Goal: Transaction & Acquisition: Purchase product/service

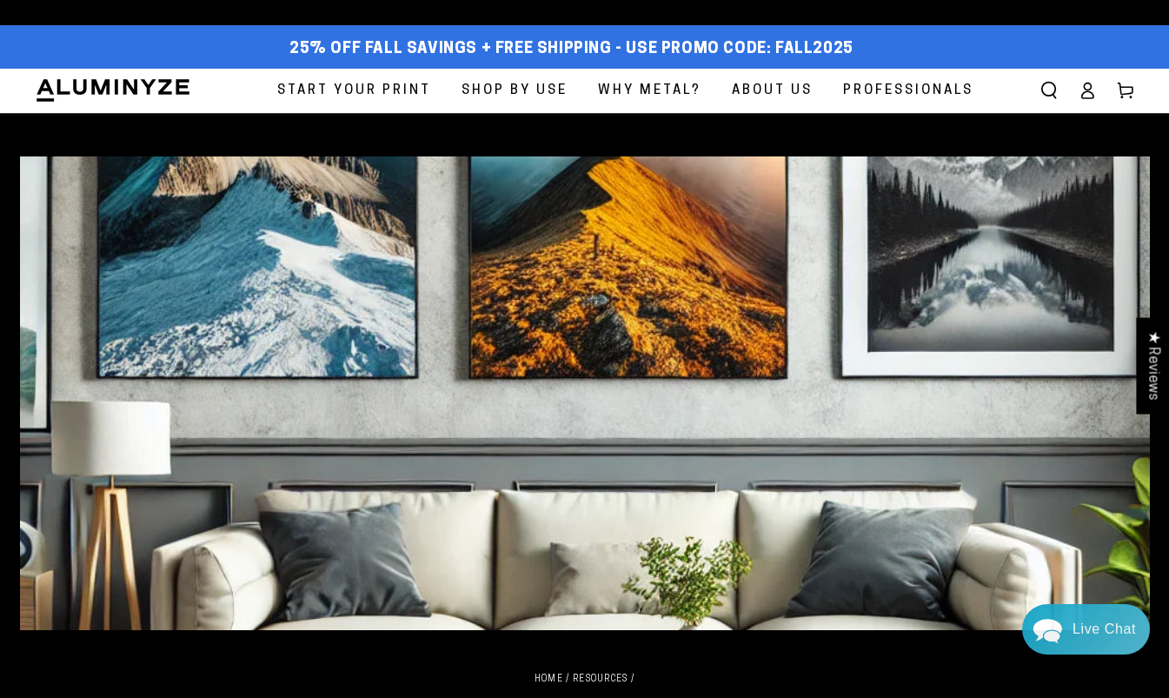
click at [395, 94] on span "Start Your Print" at bounding box center [354, 90] width 154 height 23
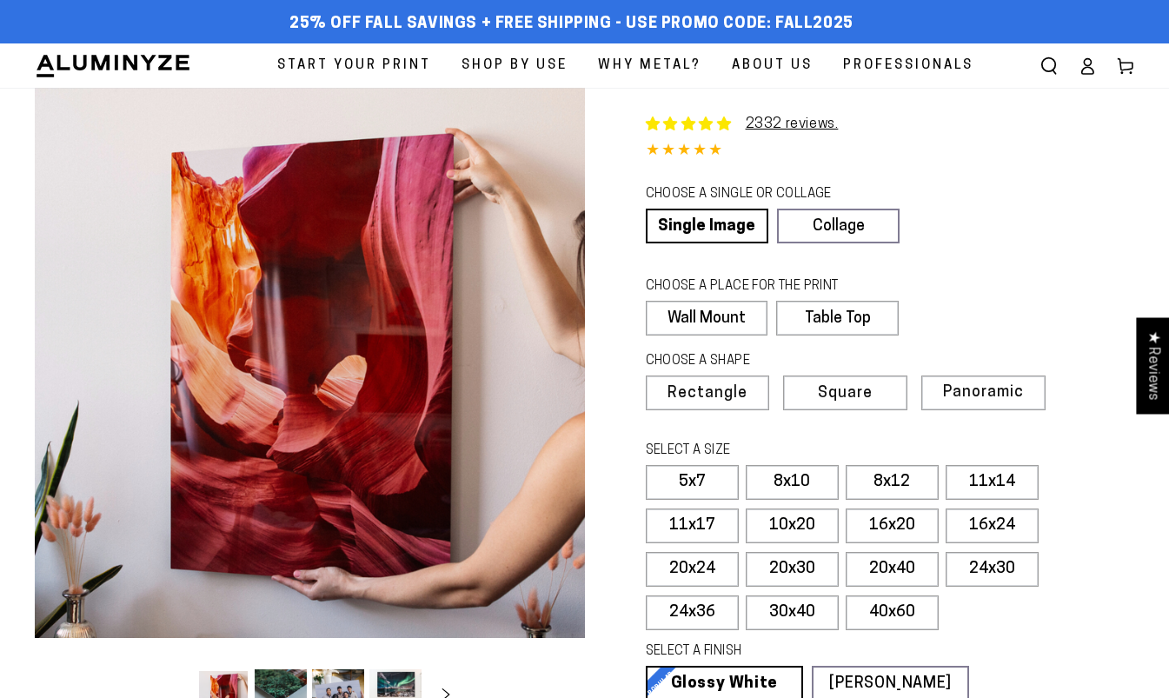
select select "**********"
click at [910, 524] on label "16x20" at bounding box center [891, 525] width 93 height 35
drag, startPoint x: 910, startPoint y: 524, endPoint x: 884, endPoint y: 532, distance: 27.2
click at [884, 532] on label "16x20" at bounding box center [891, 525] width 93 height 35
drag, startPoint x: 884, startPoint y: 532, endPoint x: 848, endPoint y: 522, distance: 36.9
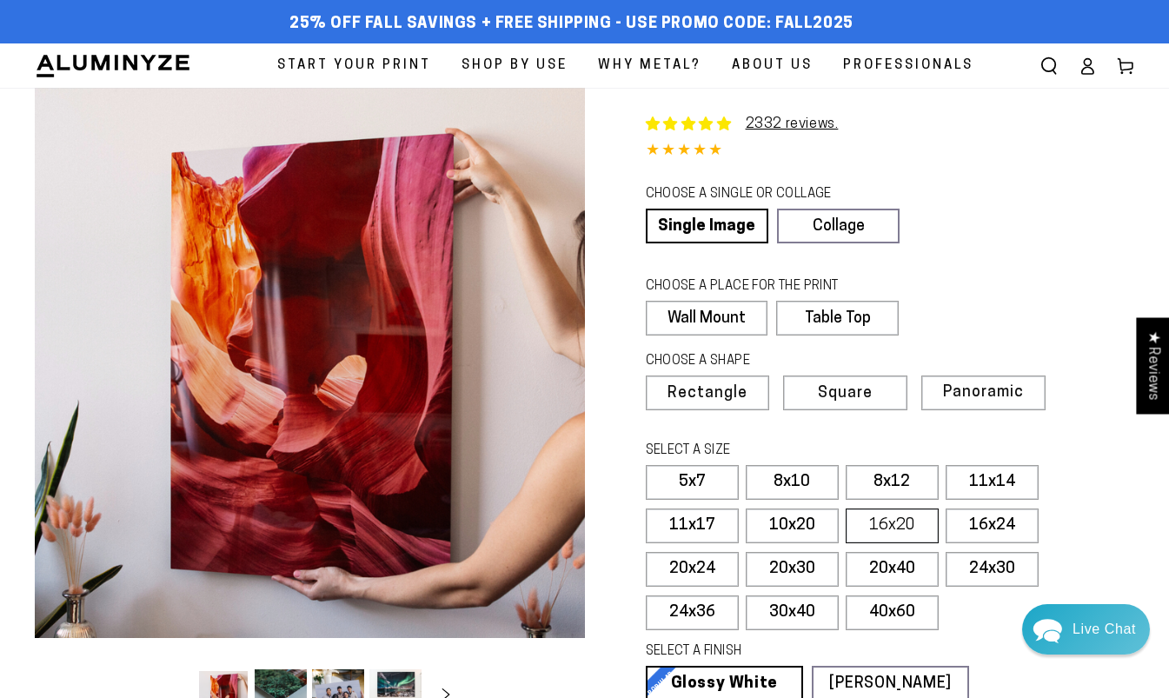
click at [848, 522] on label "16x20" at bounding box center [891, 525] width 93 height 35
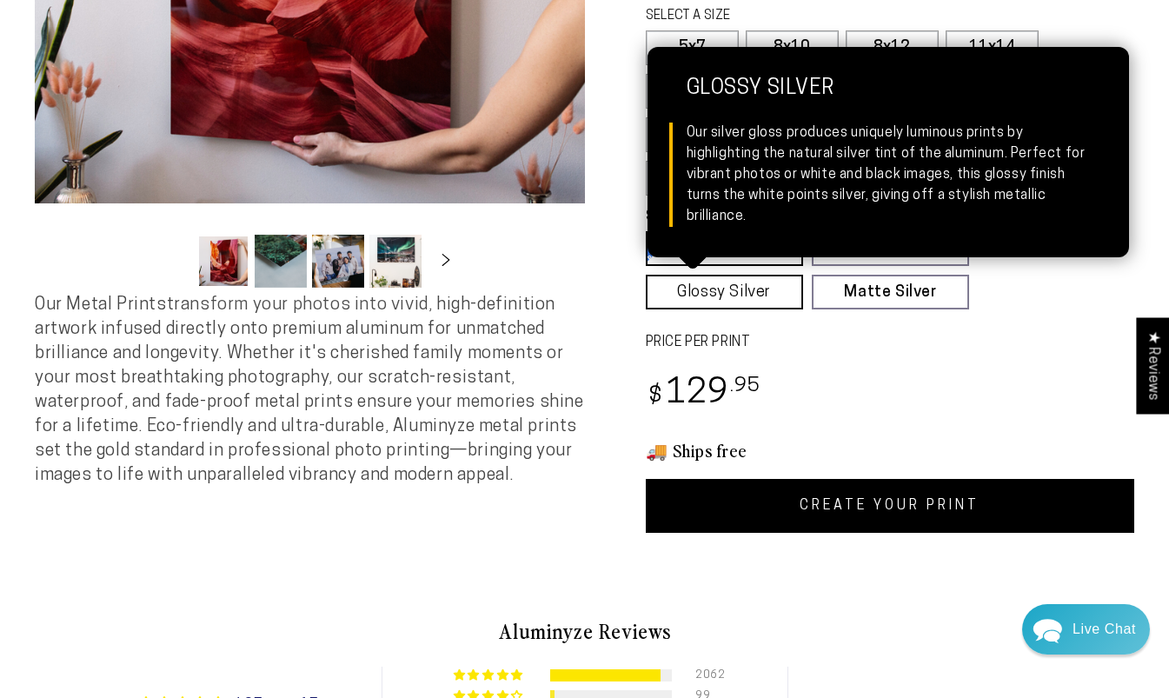
click at [696, 286] on link "Glossy Silver Glossy Silver Our silver gloss produces uniquely luminous prints …" at bounding box center [724, 292] width 157 height 35
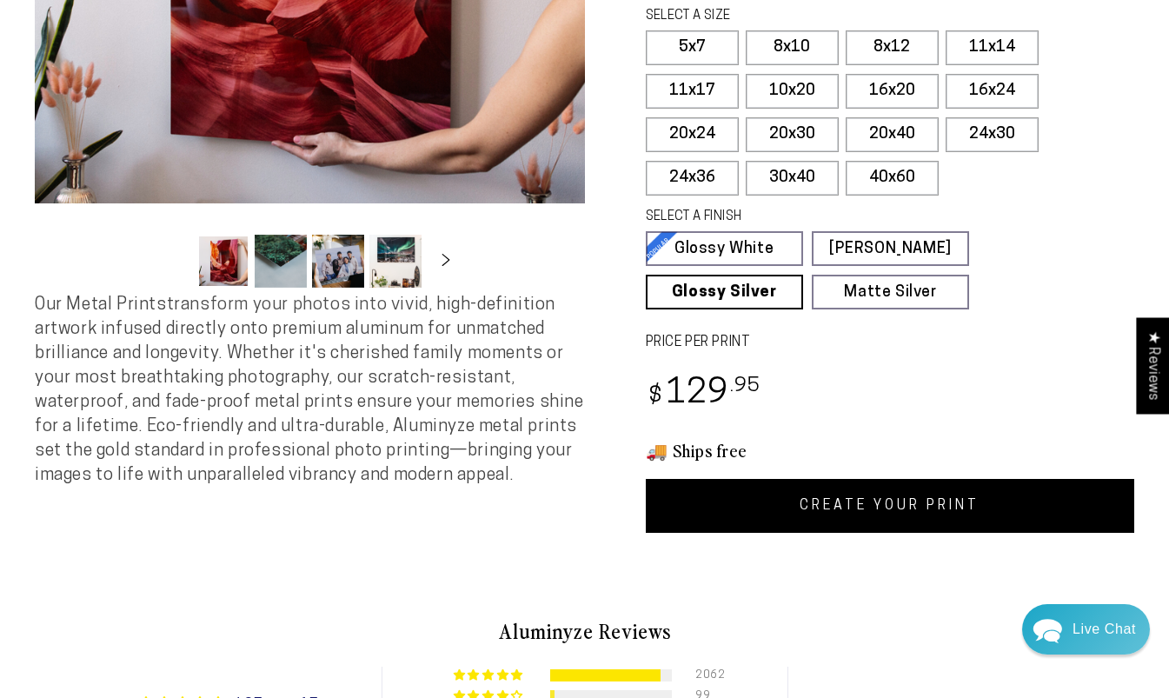
scroll to position [869, 0]
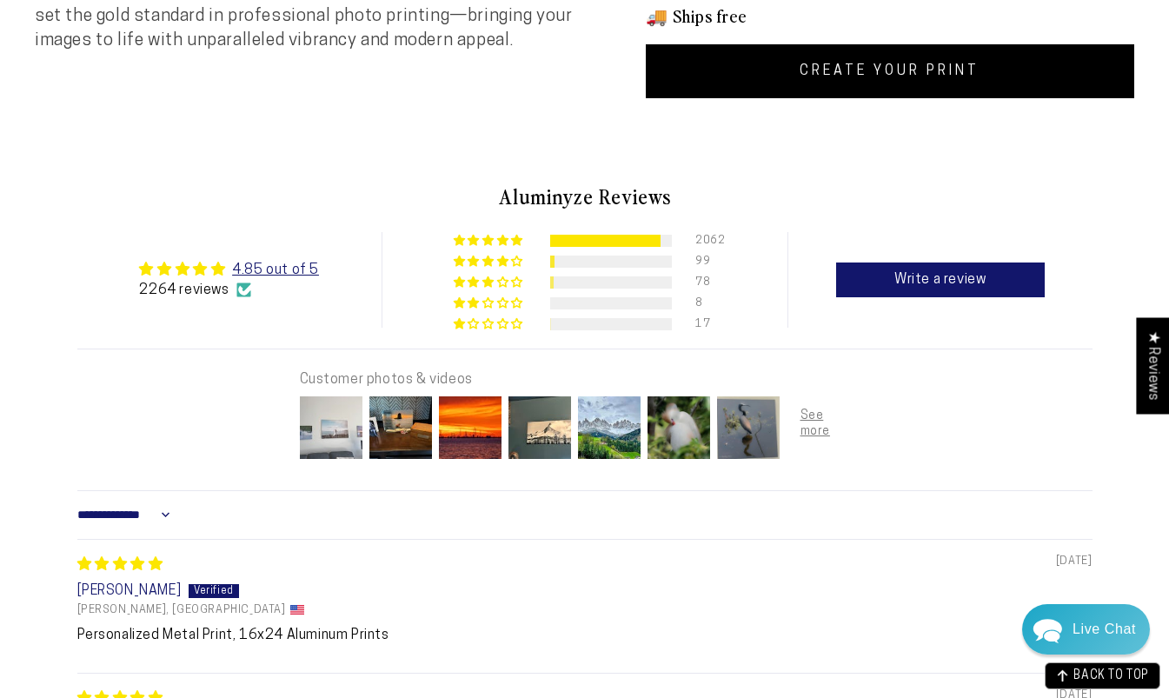
click at [336, 432] on img at bounding box center [331, 428] width 70 height 70
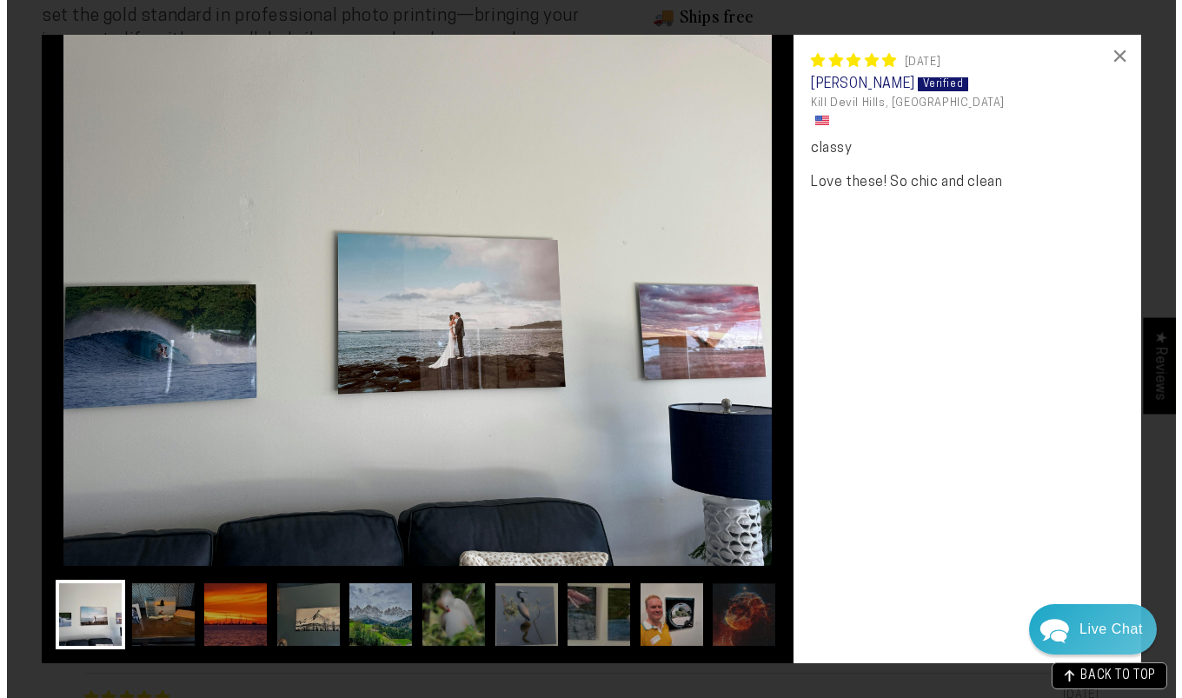
scroll to position [875, 0]
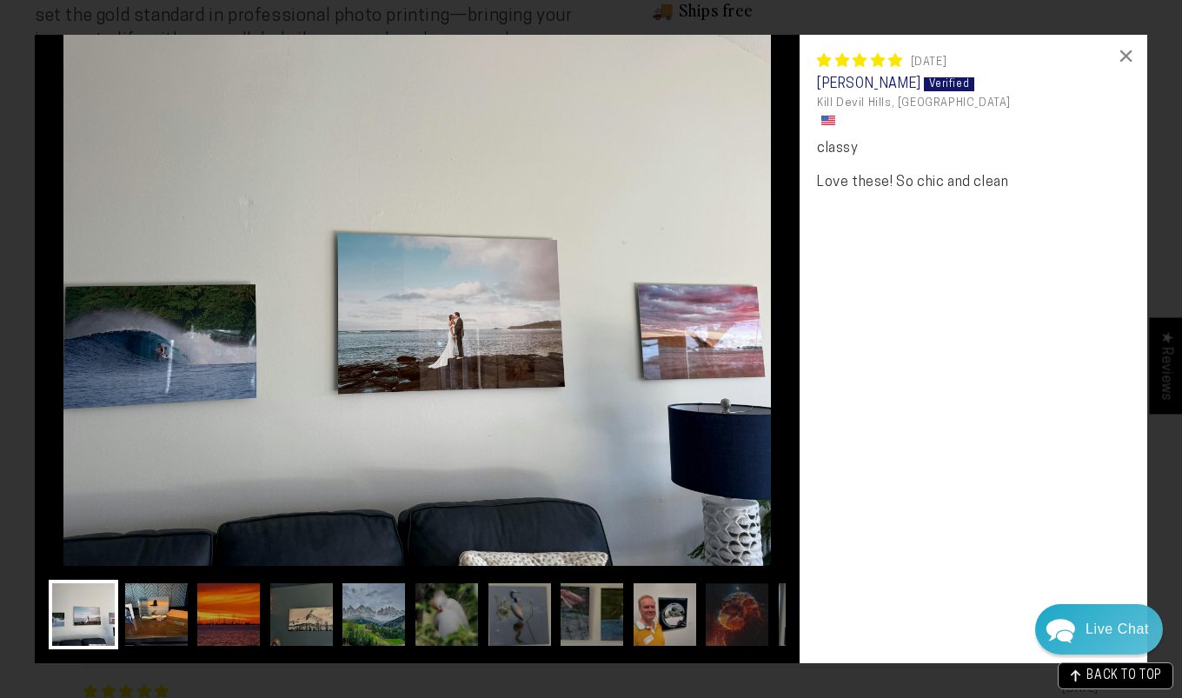
click at [177, 617] on img at bounding box center [157, 615] width 70 height 70
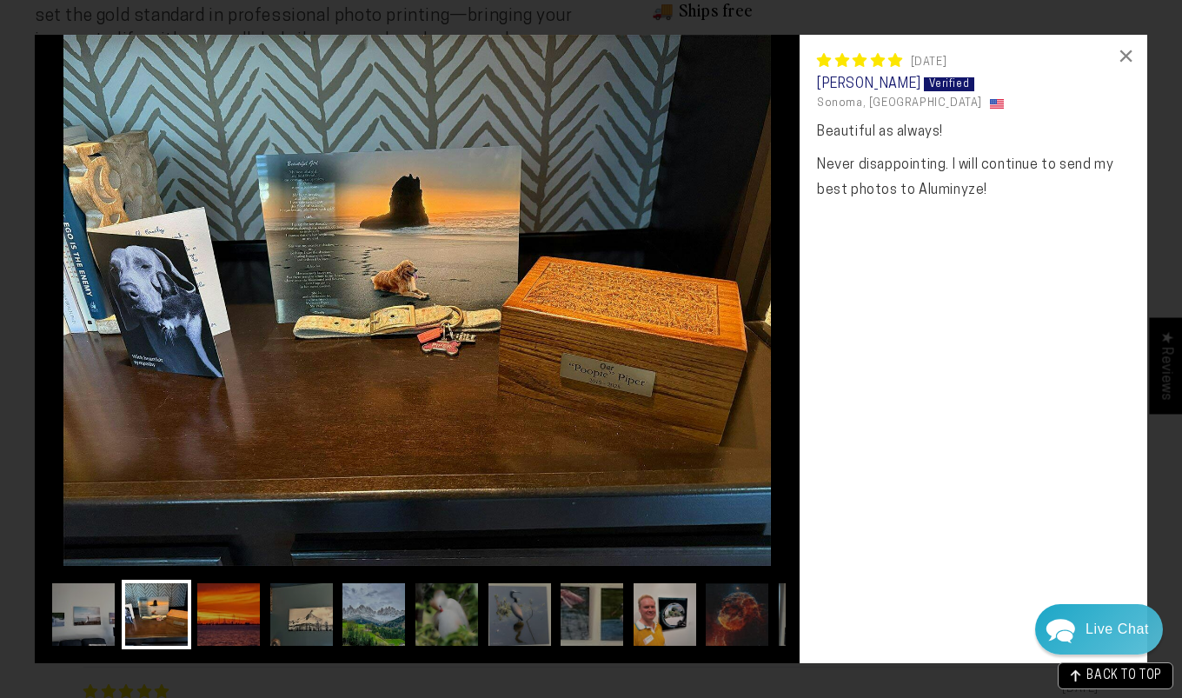
click at [266, 618] on div at bounding box center [417, 619] width 737 height 79
click at [252, 618] on img at bounding box center [229, 615] width 70 height 70
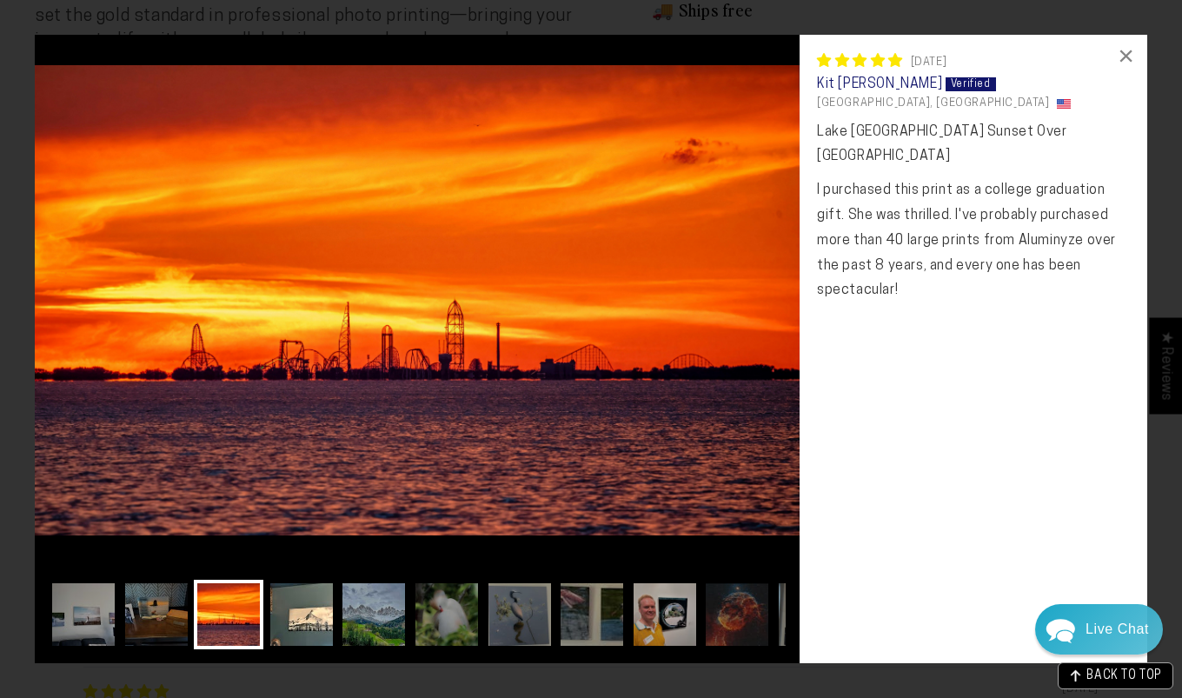
click at [282, 617] on img at bounding box center [302, 615] width 70 height 70
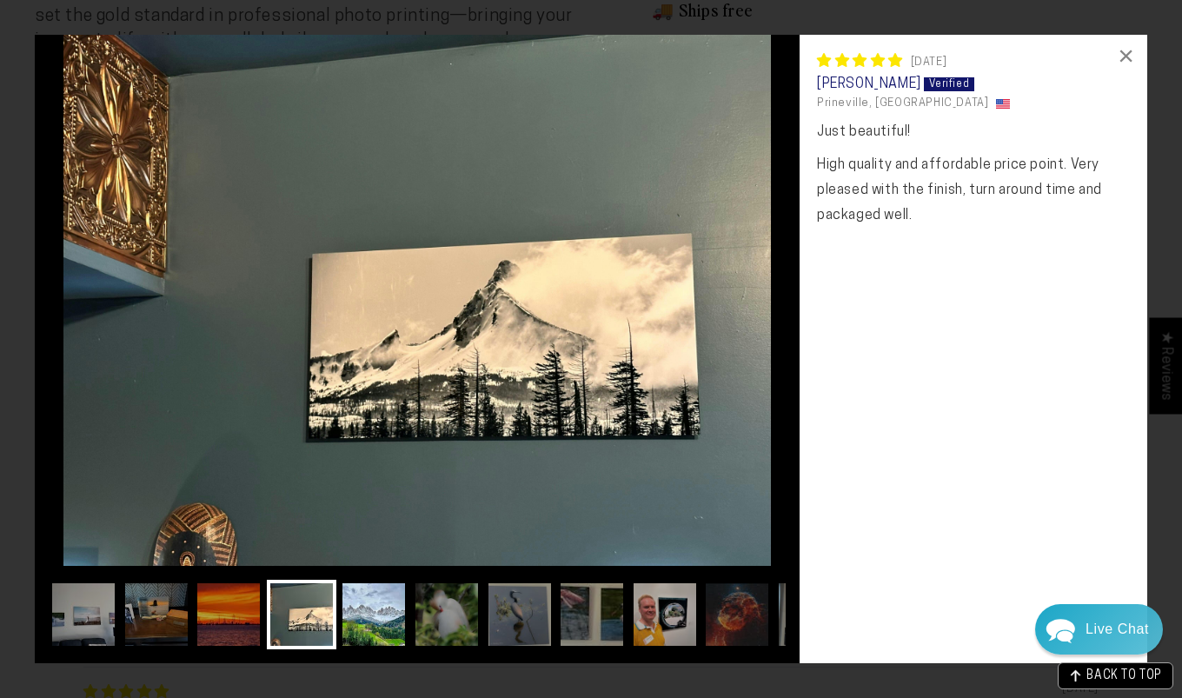
click at [385, 613] on img at bounding box center [374, 615] width 70 height 70
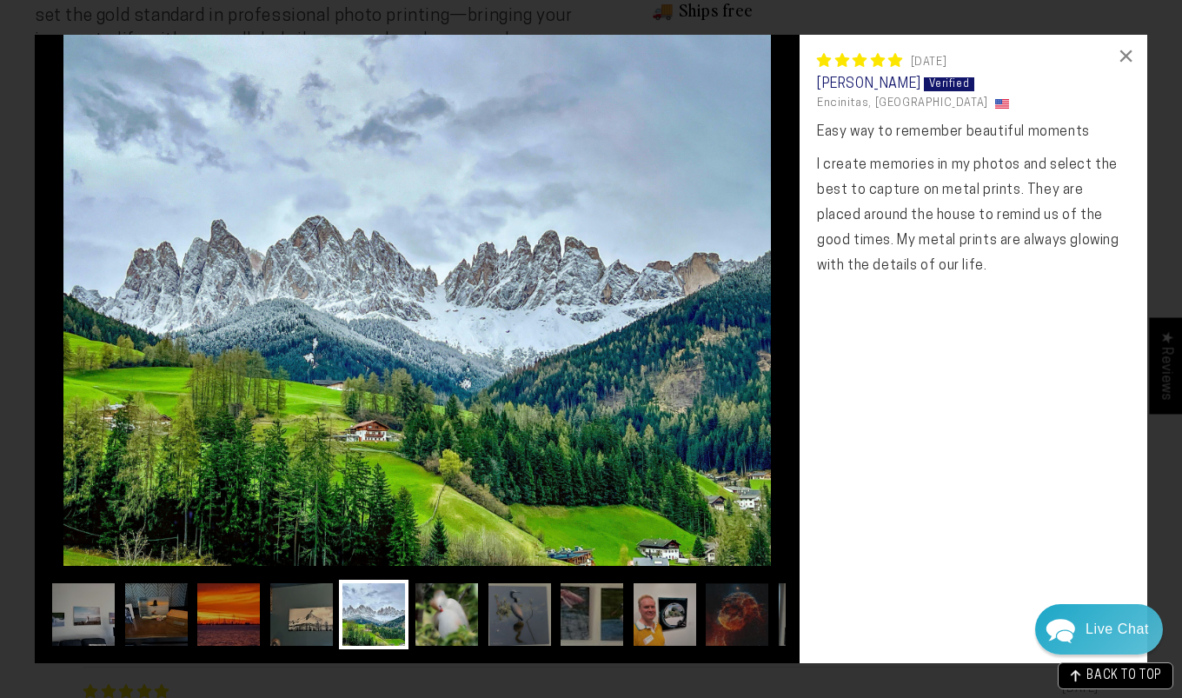
click at [454, 617] on img at bounding box center [447, 615] width 70 height 70
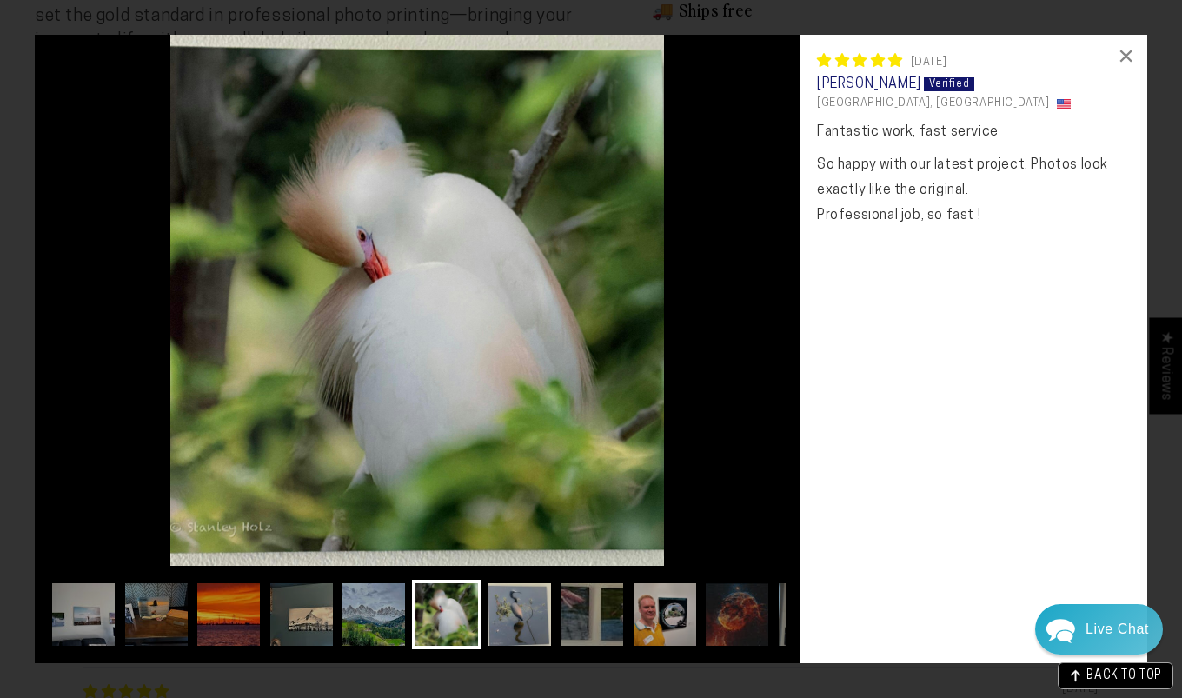
click at [514, 610] on img at bounding box center [520, 615] width 70 height 70
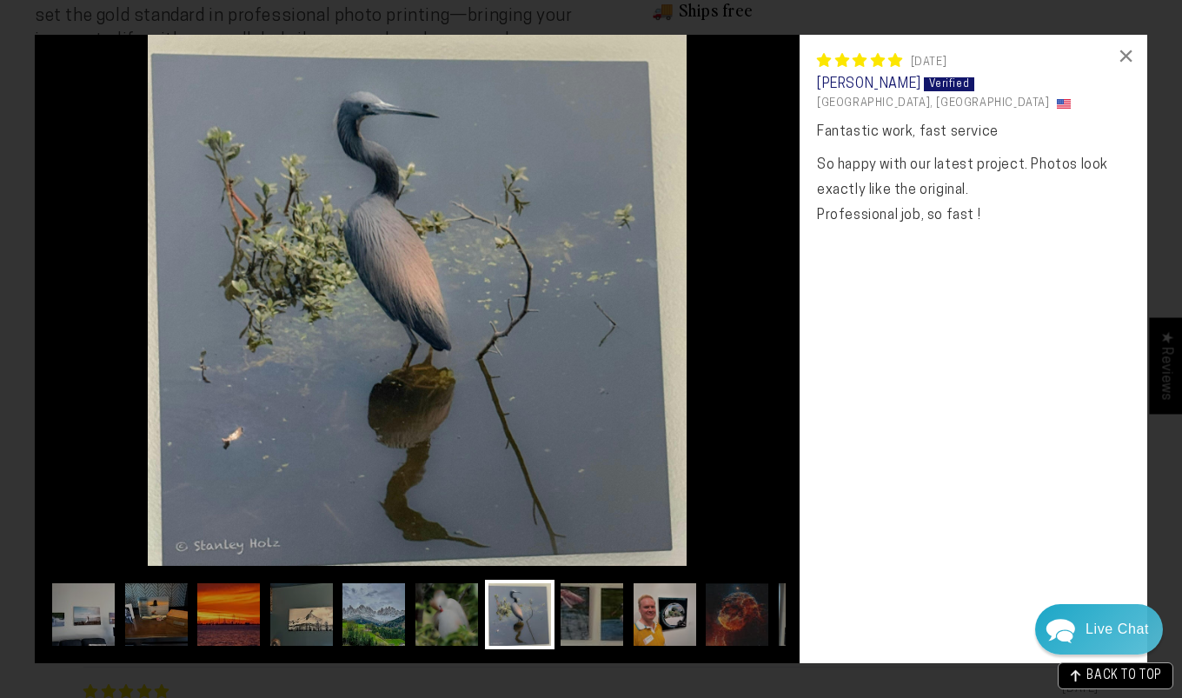
click at [536, 609] on img at bounding box center [520, 615] width 70 height 70
click at [580, 617] on img at bounding box center [592, 615] width 70 height 70
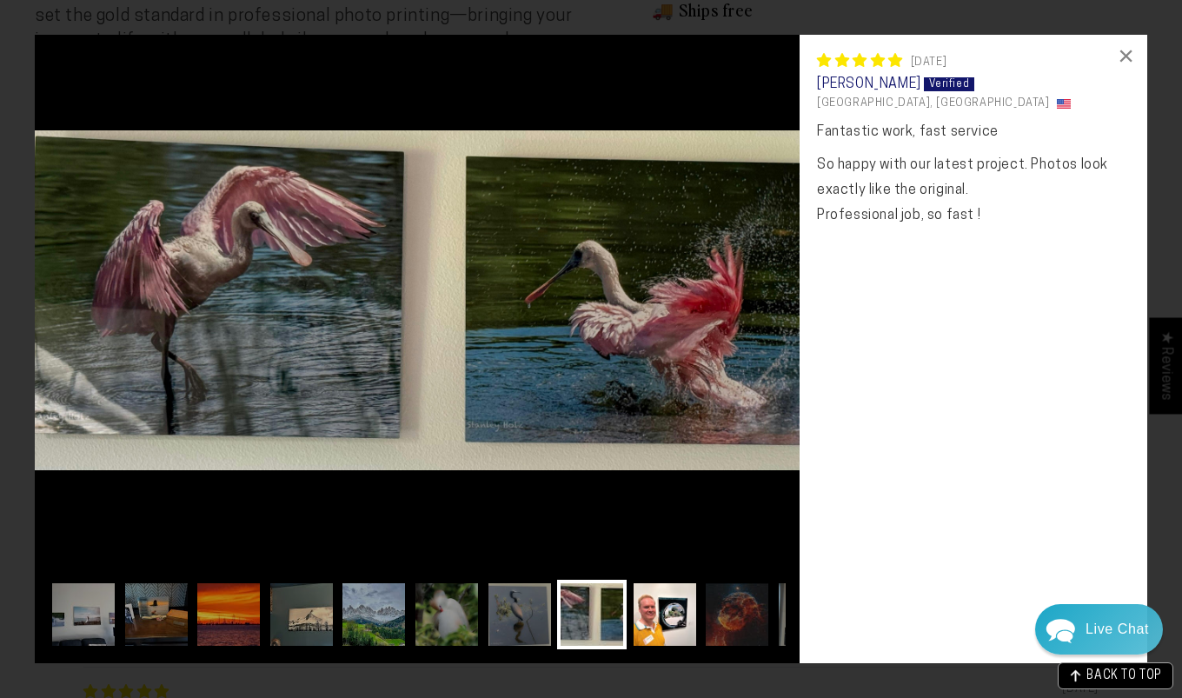
click at [673, 614] on img at bounding box center [665, 615] width 70 height 70
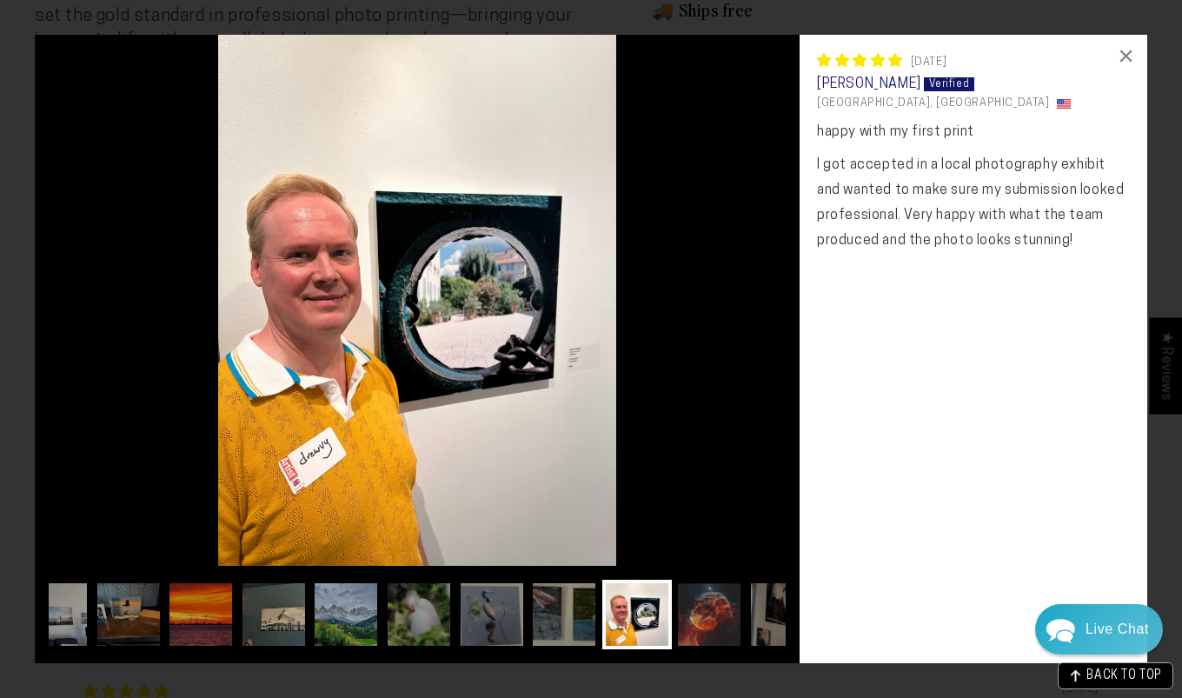
click at [706, 618] on img at bounding box center [709, 615] width 70 height 70
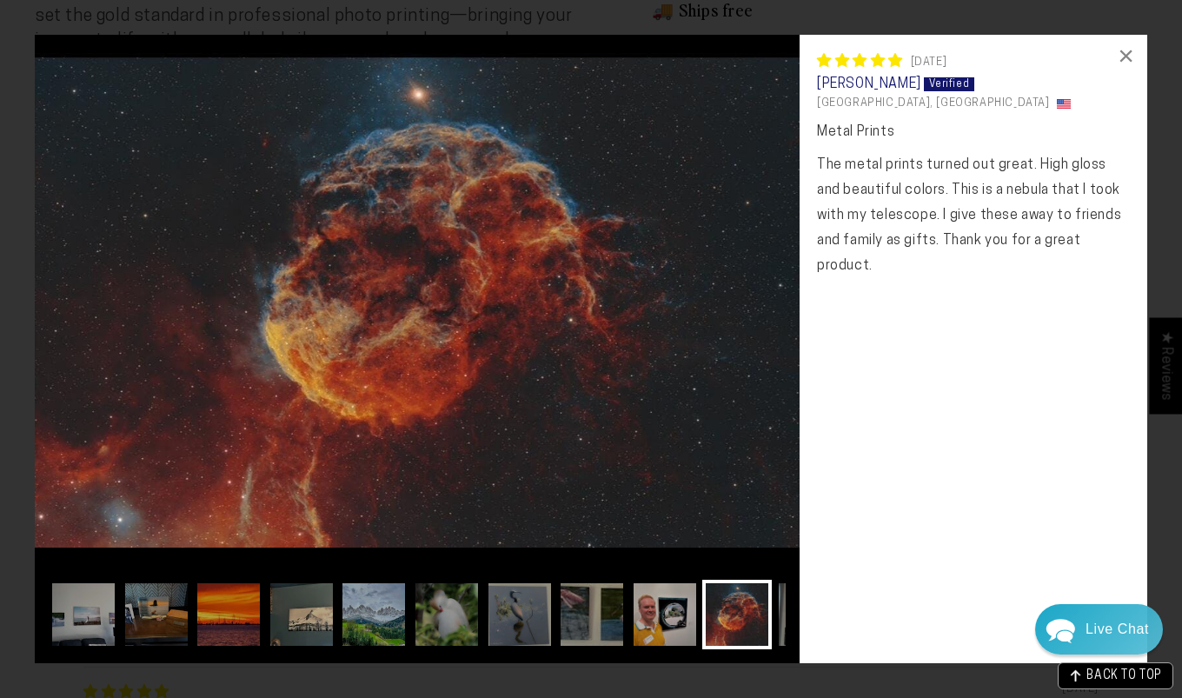
scroll to position [0, 97]
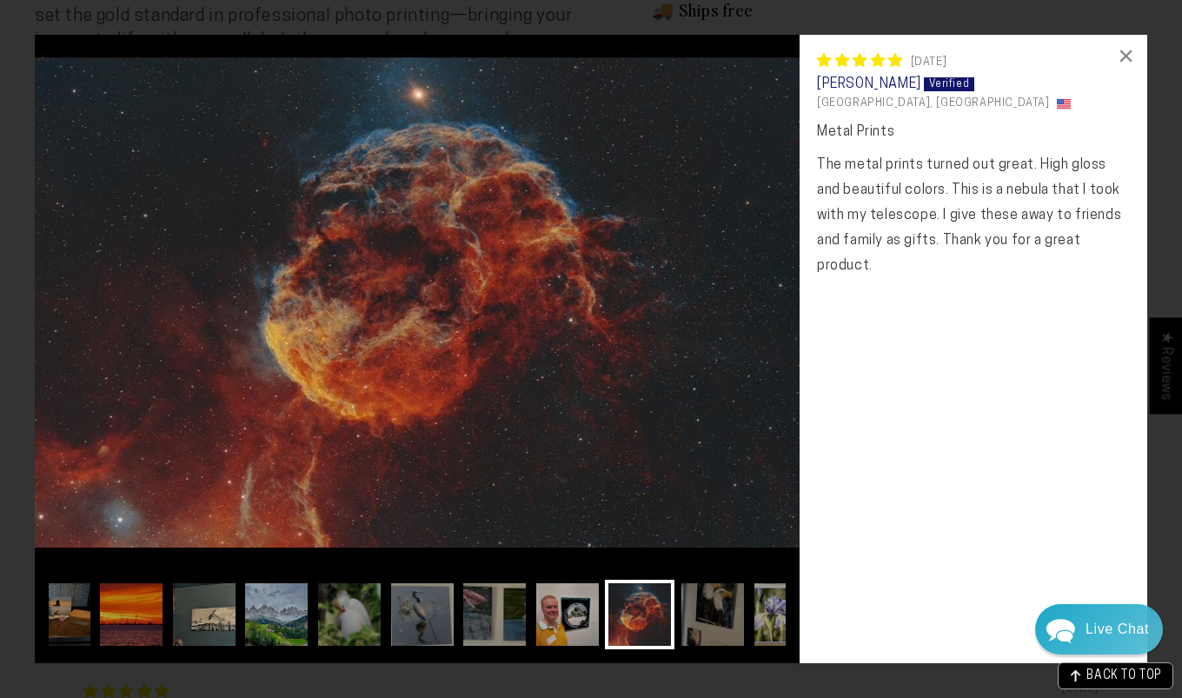
click at [706, 618] on img at bounding box center [713, 615] width 70 height 70
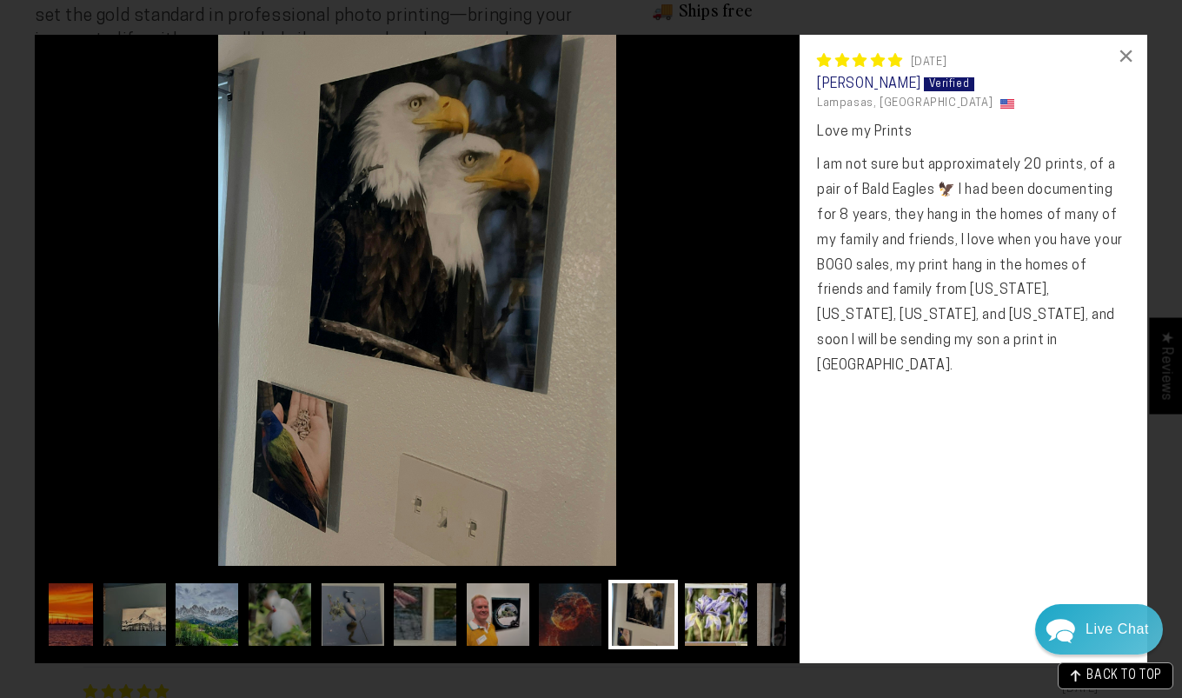
click at [717, 613] on img at bounding box center [716, 615] width 70 height 70
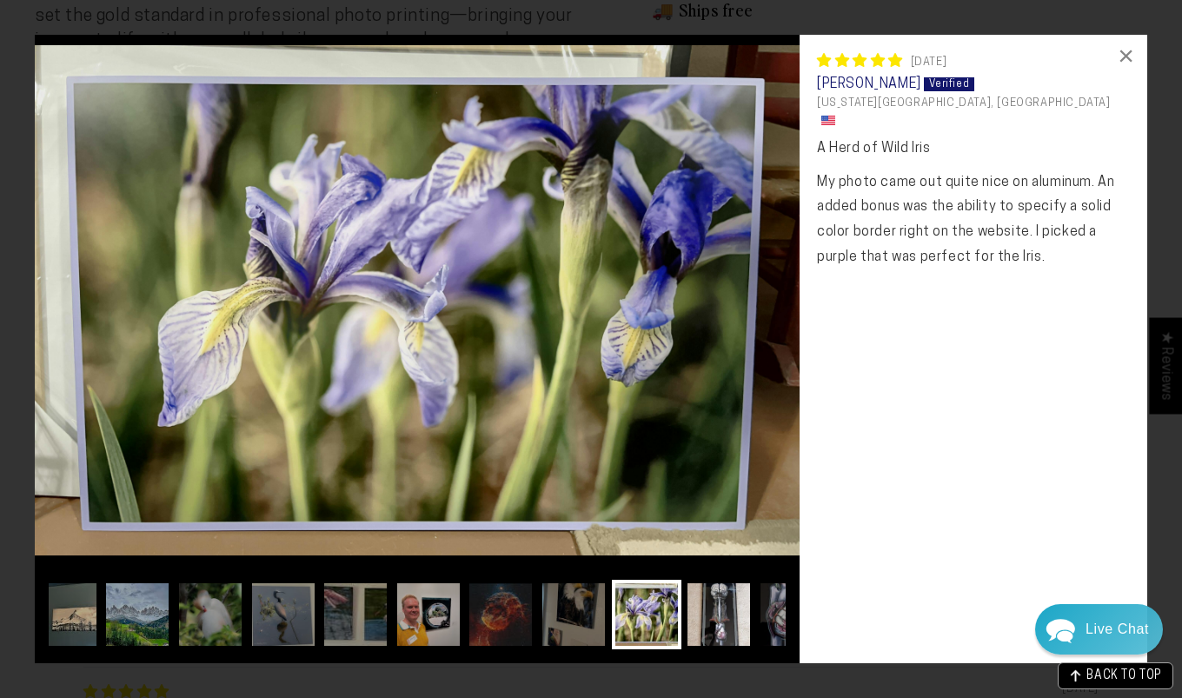
click at [717, 613] on img at bounding box center [719, 615] width 70 height 70
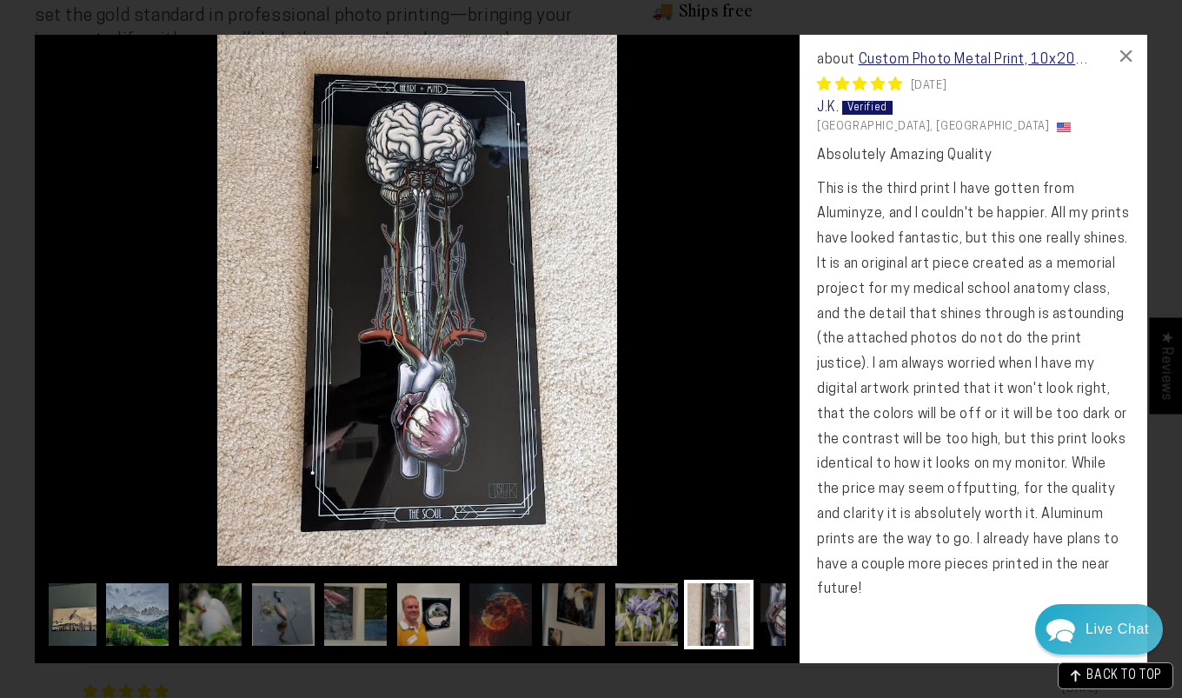
scroll to position [0, 306]
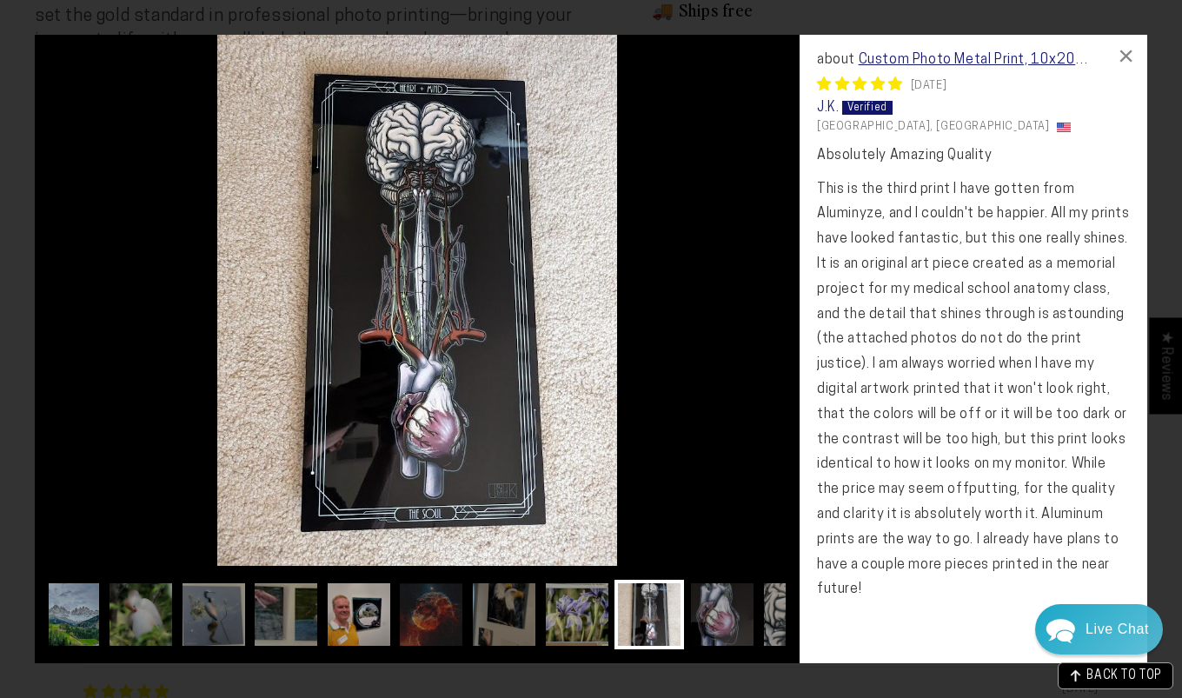
click at [717, 613] on img at bounding box center [722, 615] width 70 height 70
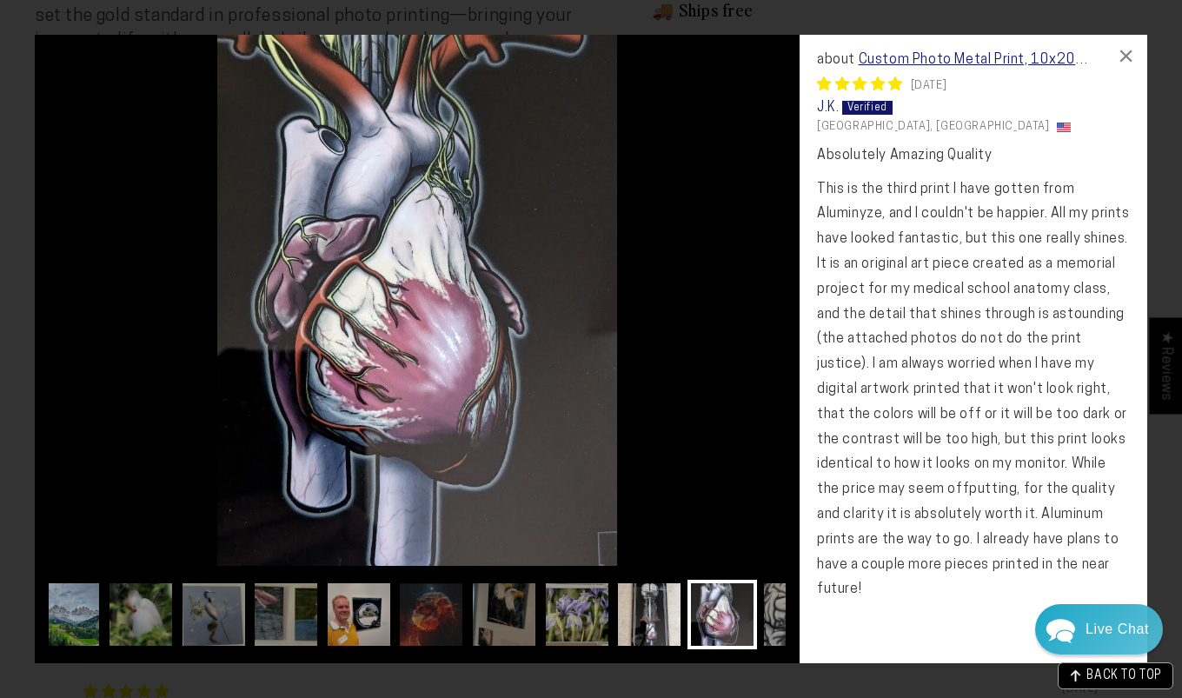
scroll to position [0, 375]
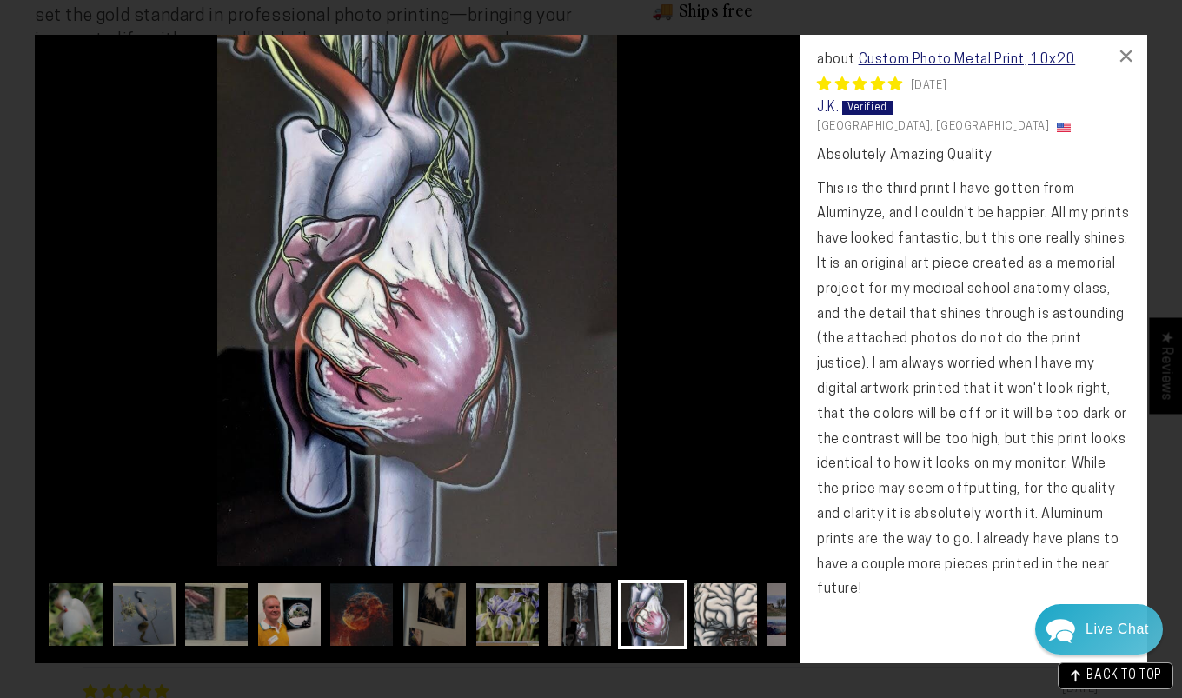
click at [726, 613] on img at bounding box center [726, 615] width 70 height 70
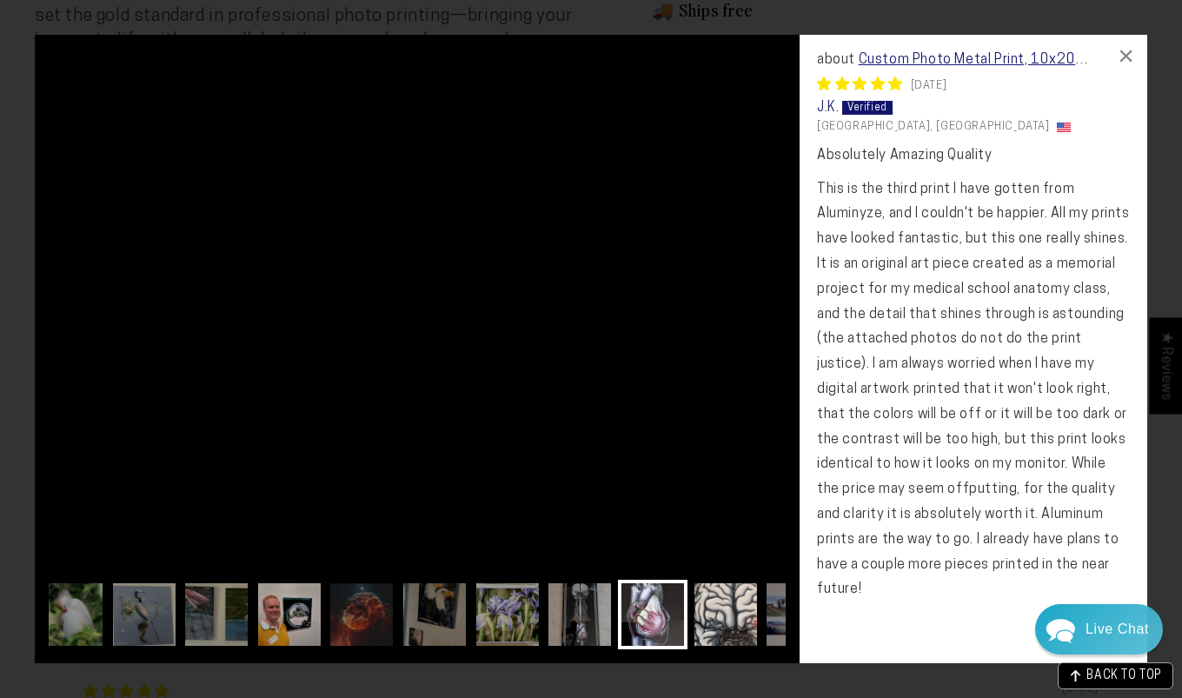
scroll to position [0, 445]
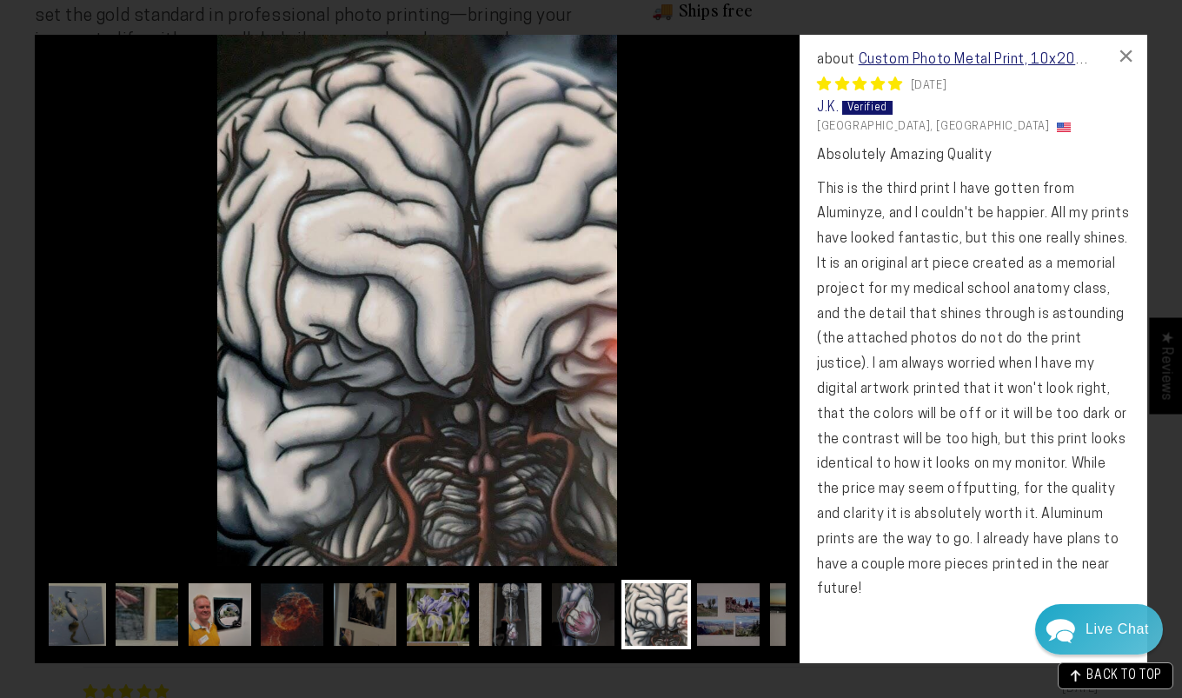
click at [726, 613] on img at bounding box center [728, 615] width 70 height 70
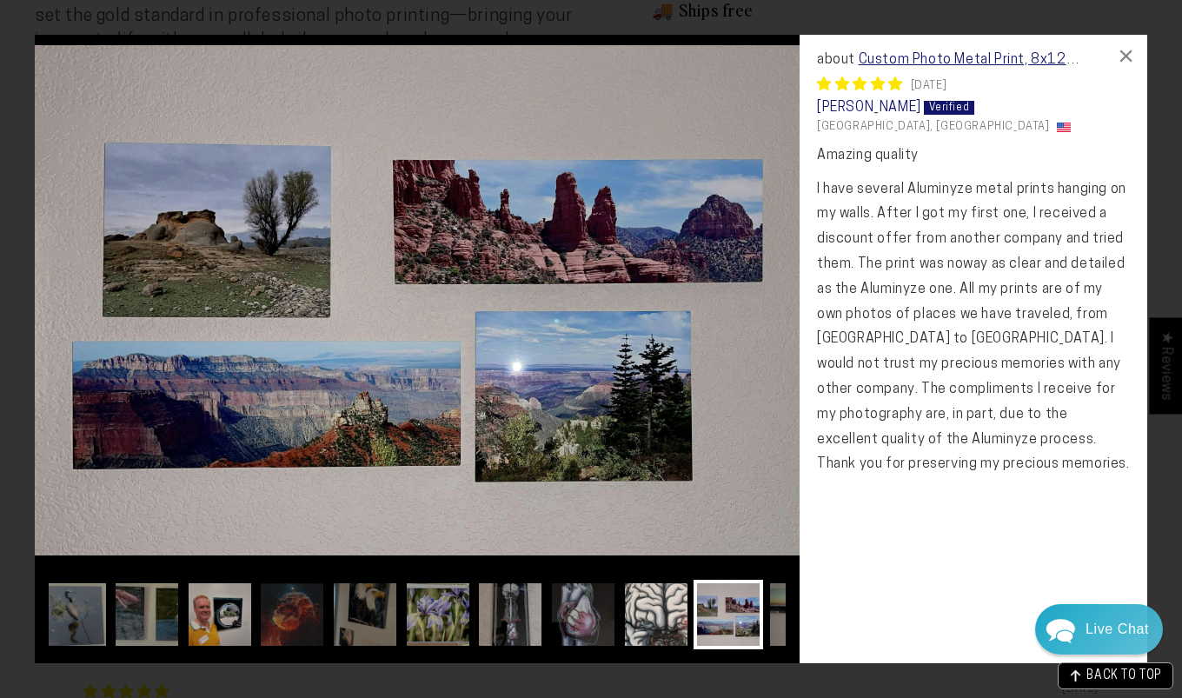
scroll to position [0, 514]
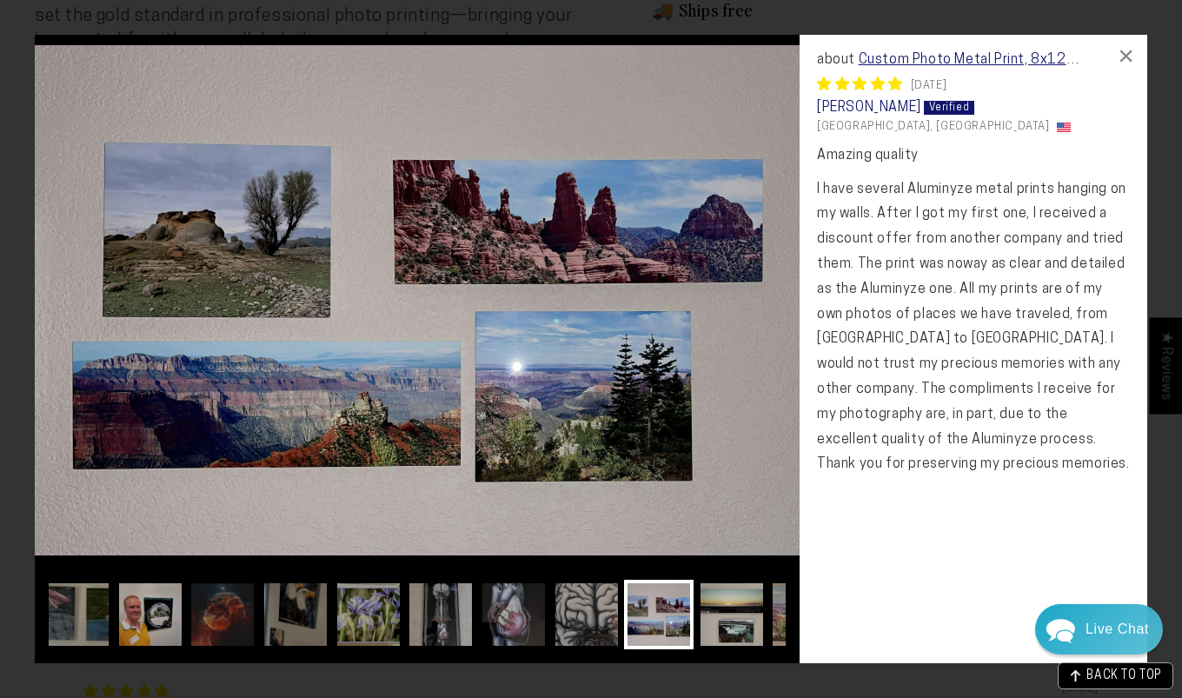
click at [728, 613] on img at bounding box center [732, 615] width 70 height 70
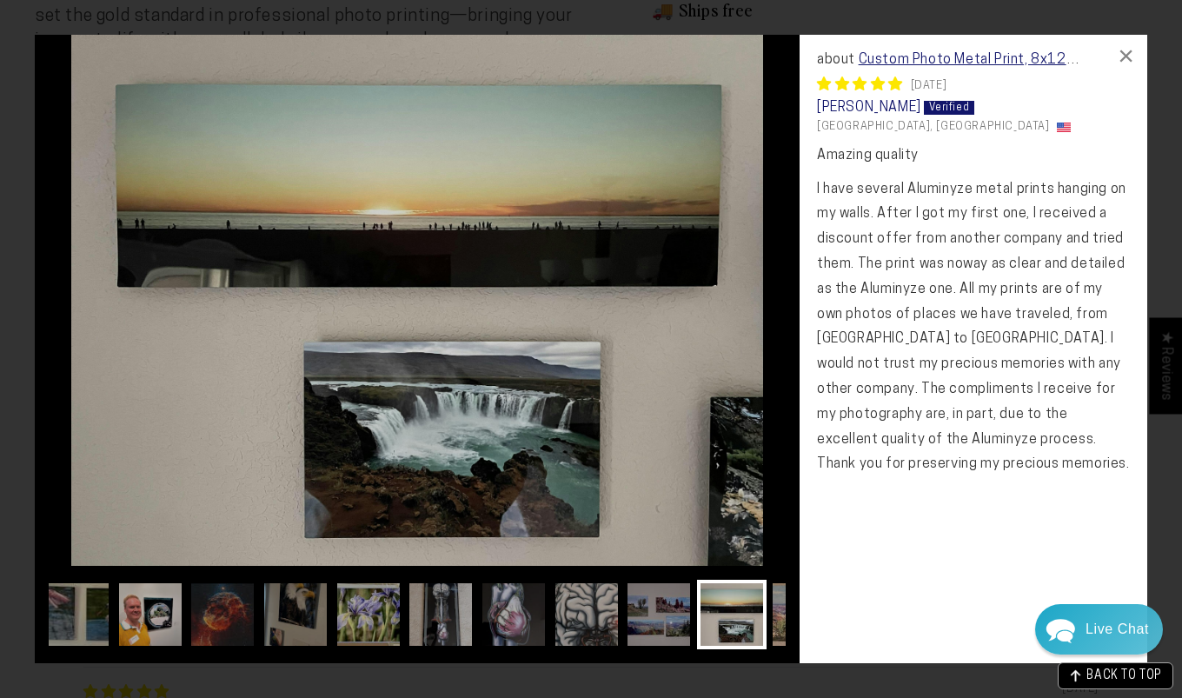
scroll to position [0, 584]
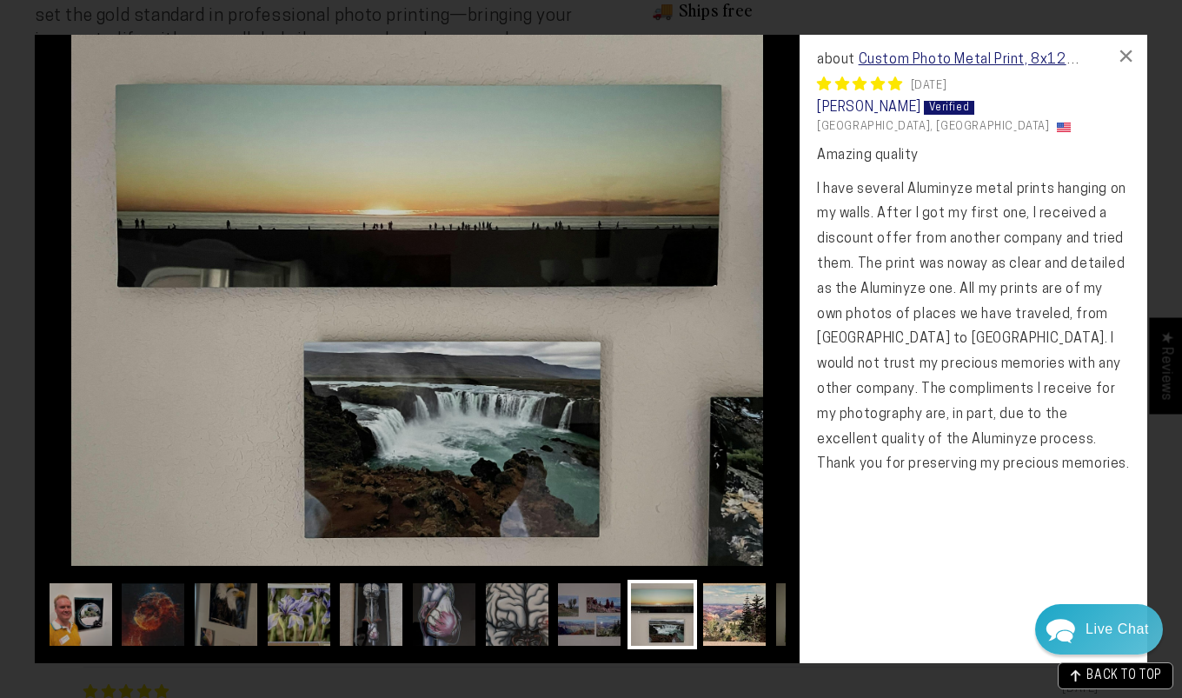
click at [747, 613] on img at bounding box center [734, 615] width 70 height 70
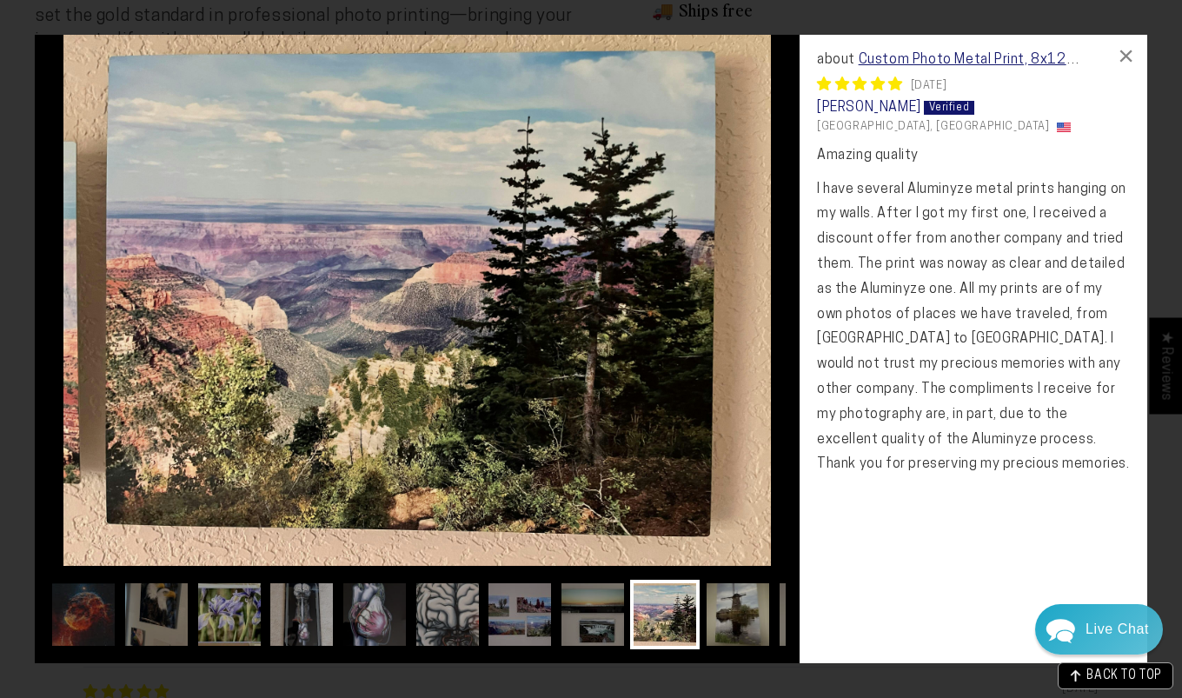
click at [742, 620] on img at bounding box center [738, 615] width 70 height 70
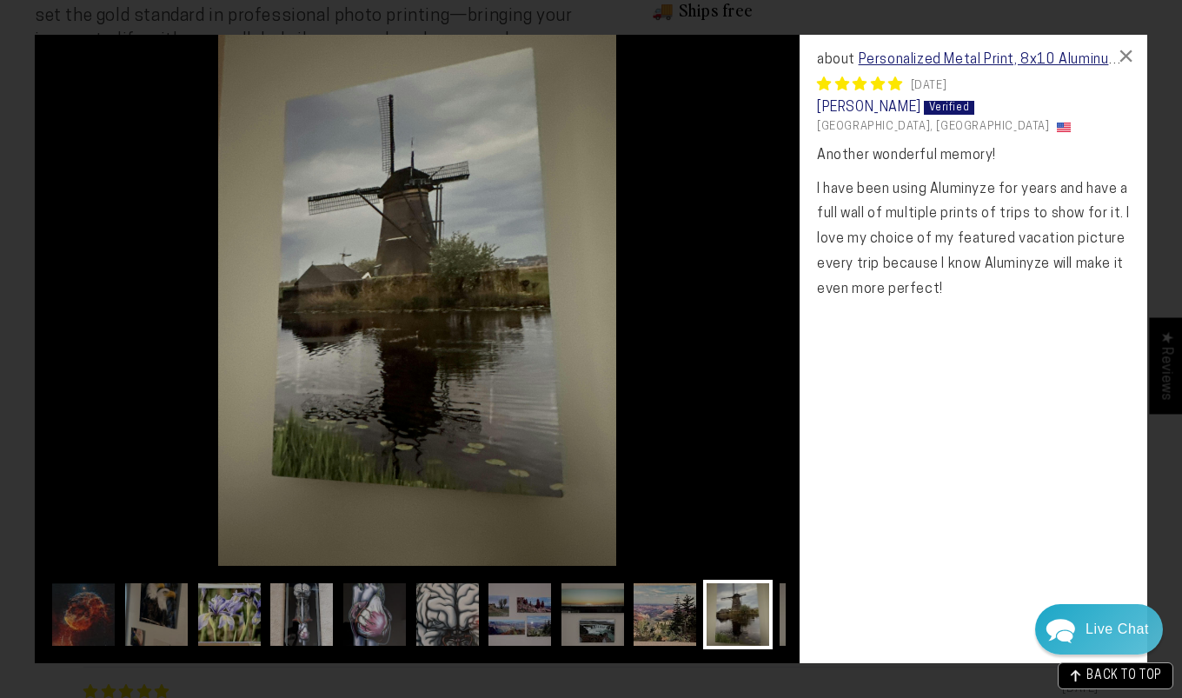
scroll to position [0, 723]
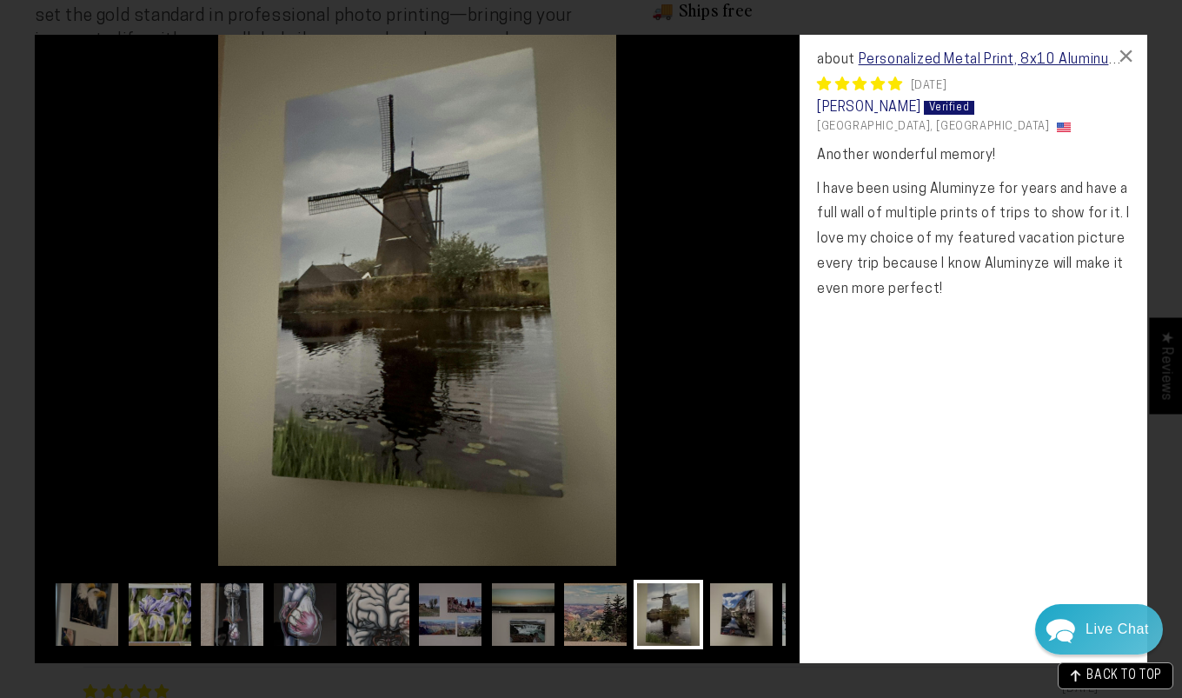
click at [740, 620] on img at bounding box center [741, 615] width 70 height 70
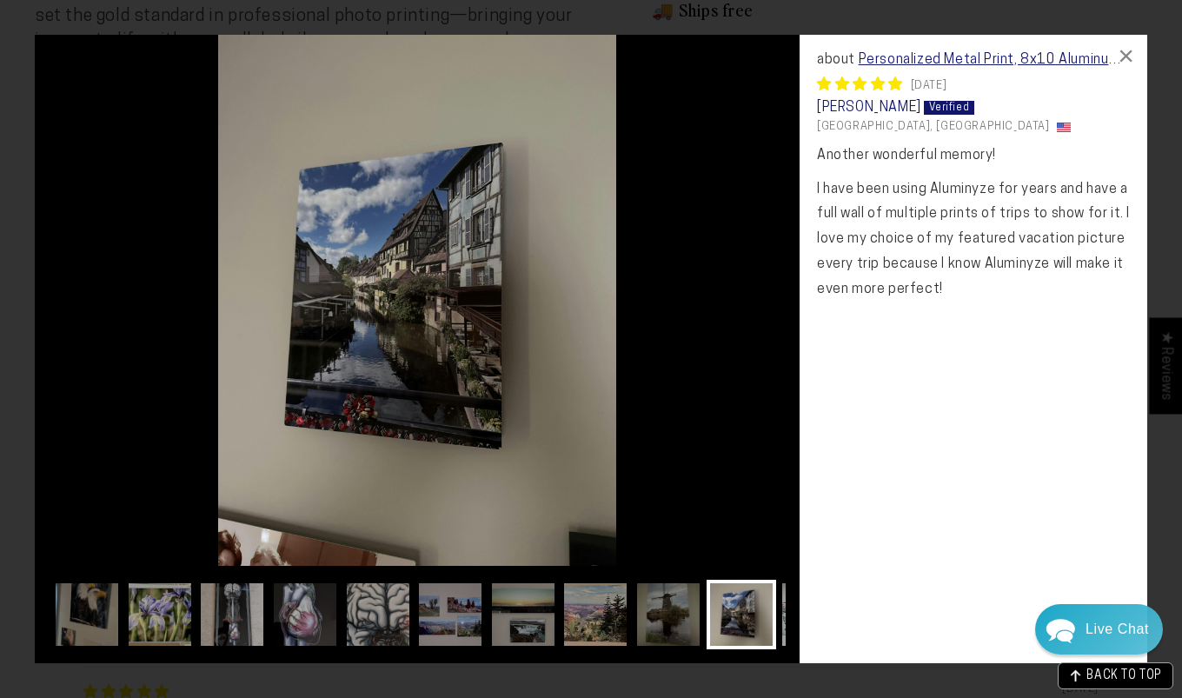
scroll to position [0, 792]
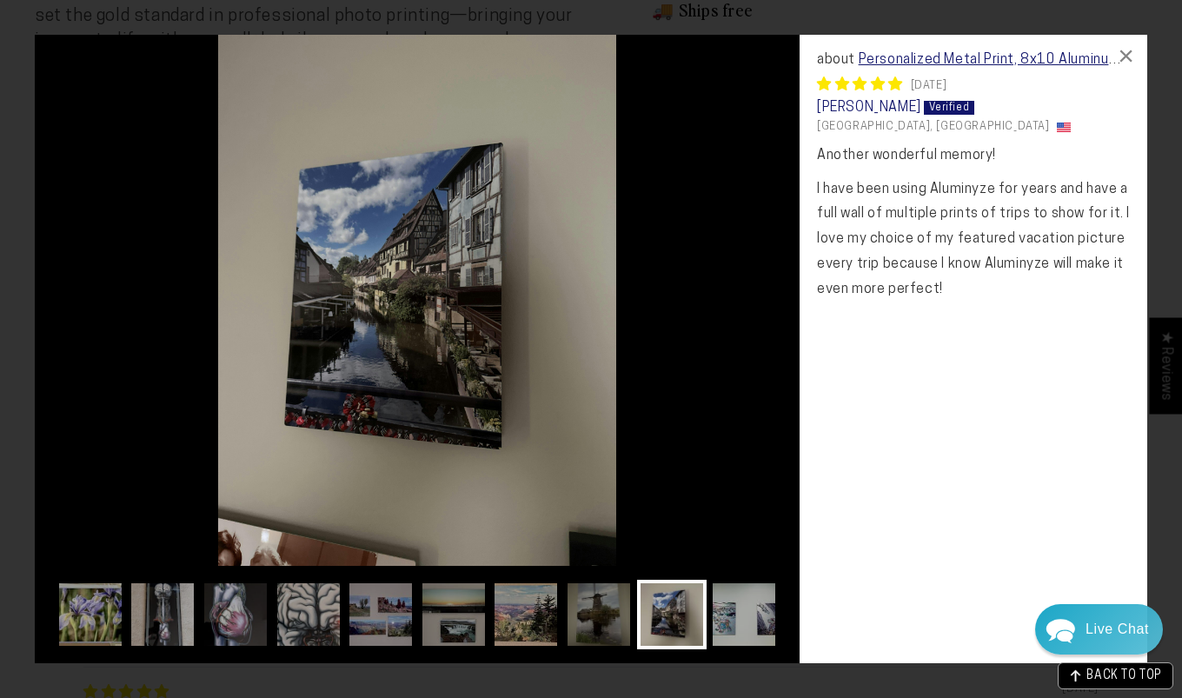
click at [740, 620] on img at bounding box center [744, 615] width 70 height 70
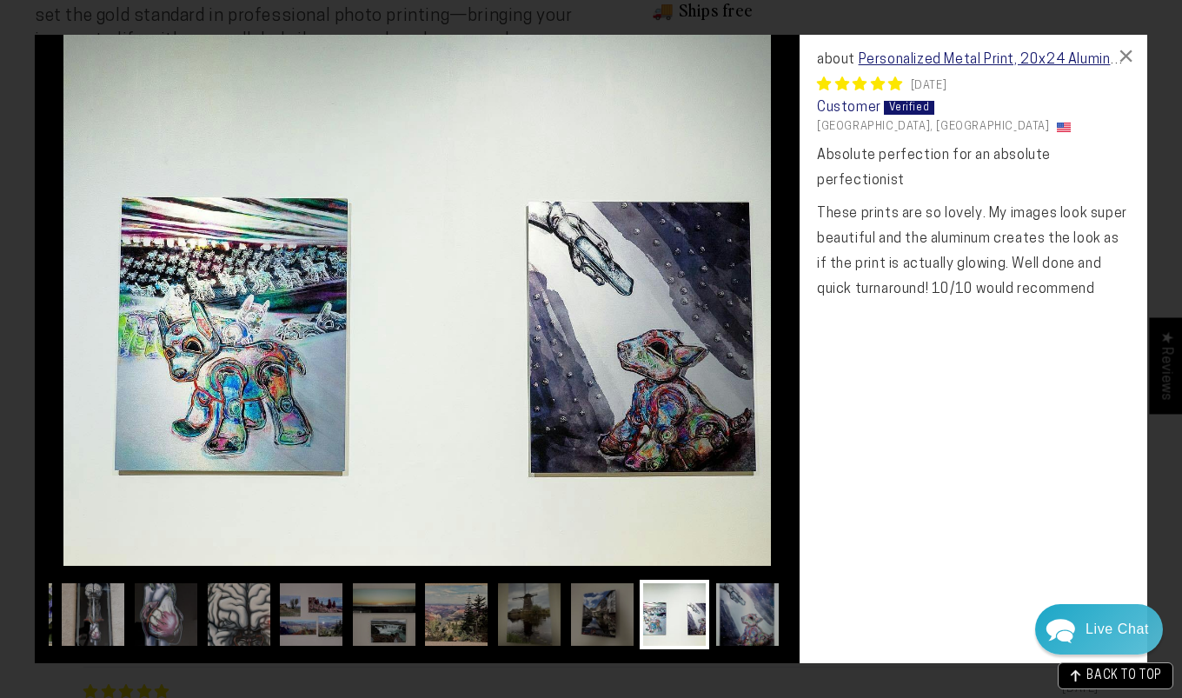
click at [740, 620] on img at bounding box center [748, 615] width 70 height 70
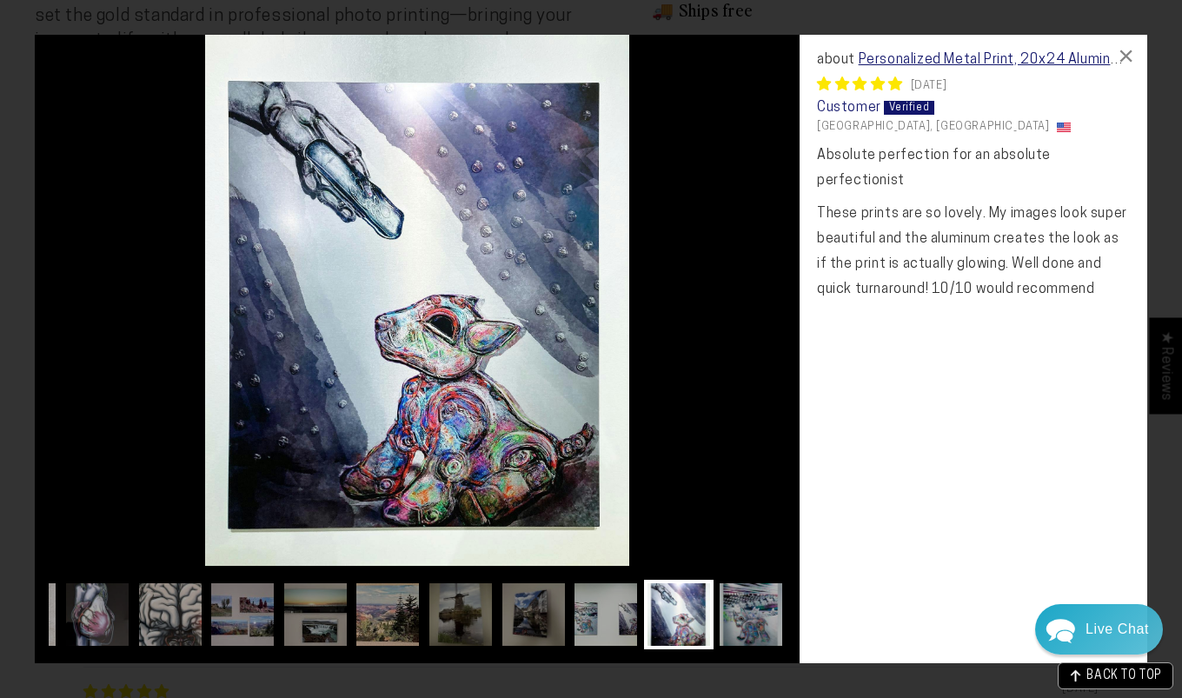
click at [740, 620] on img at bounding box center [751, 615] width 70 height 70
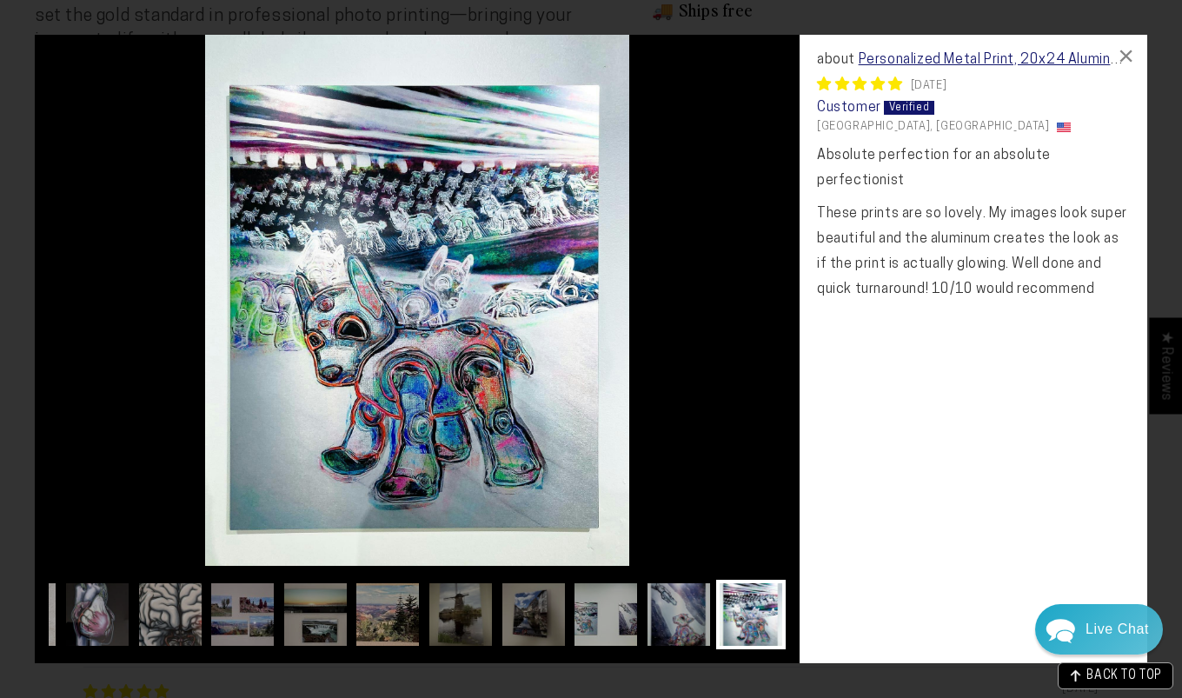
click at [740, 620] on img at bounding box center [751, 615] width 70 height 70
click at [1128, 54] on div "×" at bounding box center [1126, 56] width 42 height 42
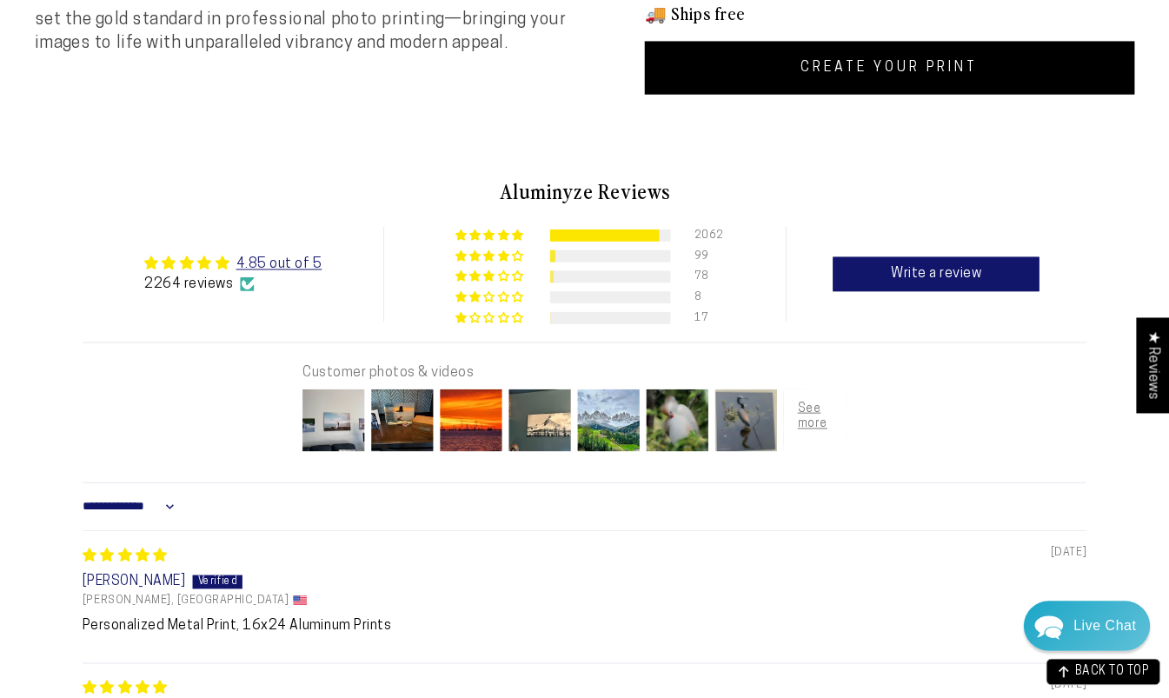
scroll to position [869, 0]
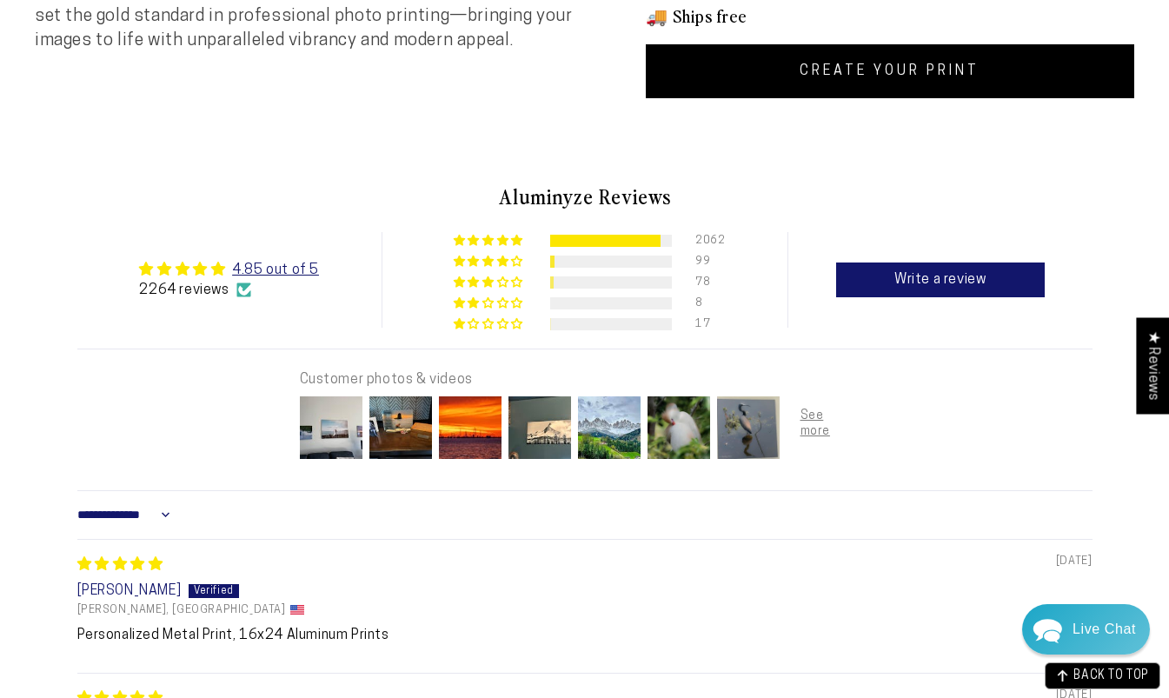
drag, startPoint x: 910, startPoint y: 60, endPoint x: 839, endPoint y: 167, distance: 128.5
click at [910, 60] on link "CREATE YOUR PRINT" at bounding box center [890, 71] width 489 height 54
